Goal: Find specific page/section: Find specific page/section

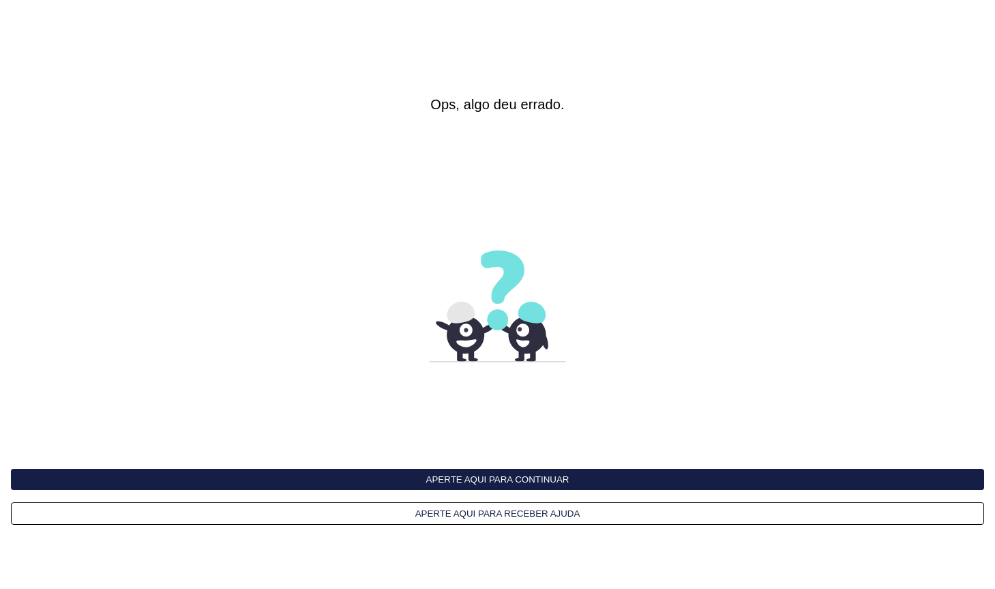
click at [496, 480] on button "Aperte aqui para continuar" at bounding box center [497, 479] width 973 height 21
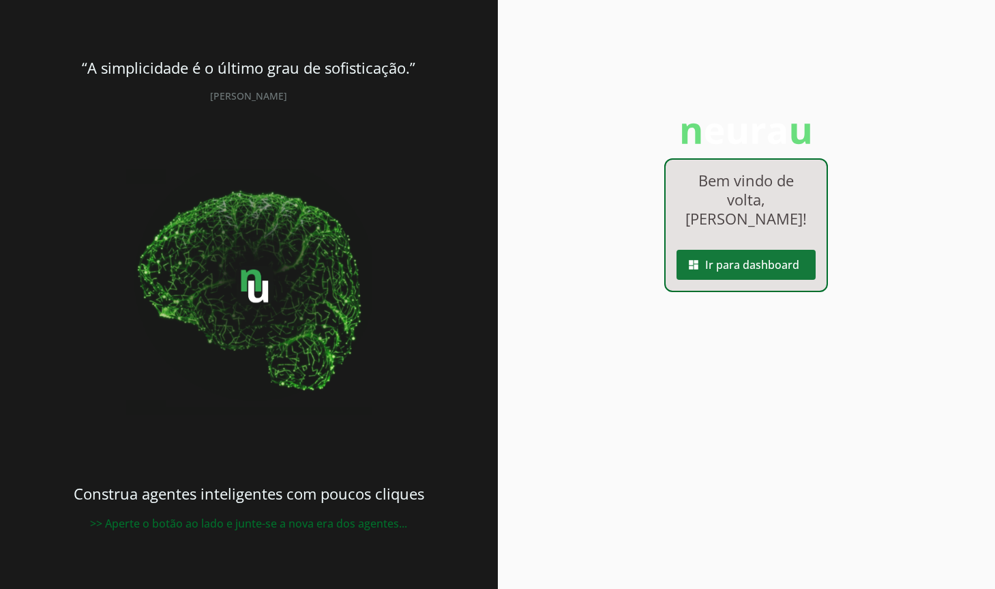
click at [749, 264] on span at bounding box center [746, 264] width 139 height 33
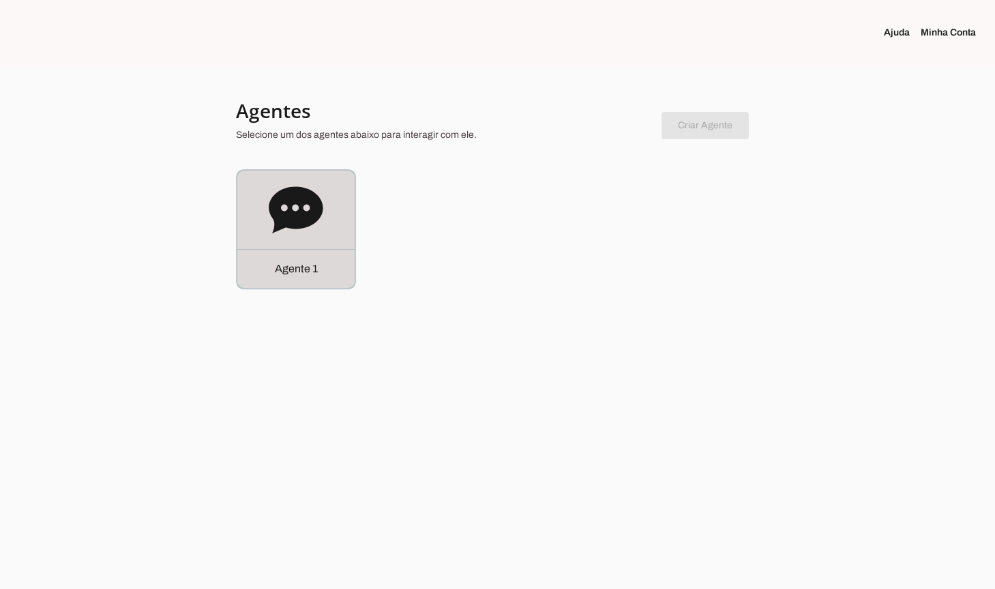
click at [306, 190] on icon at bounding box center [296, 209] width 54 height 46
